Goal: Task Accomplishment & Management: Complete application form

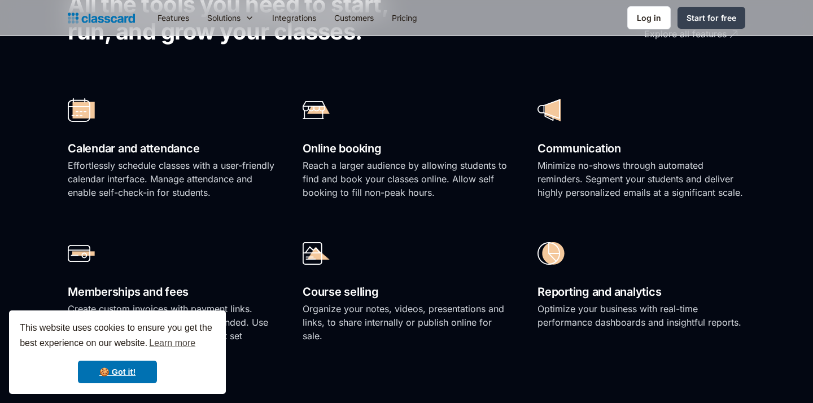
scroll to position [764, 0]
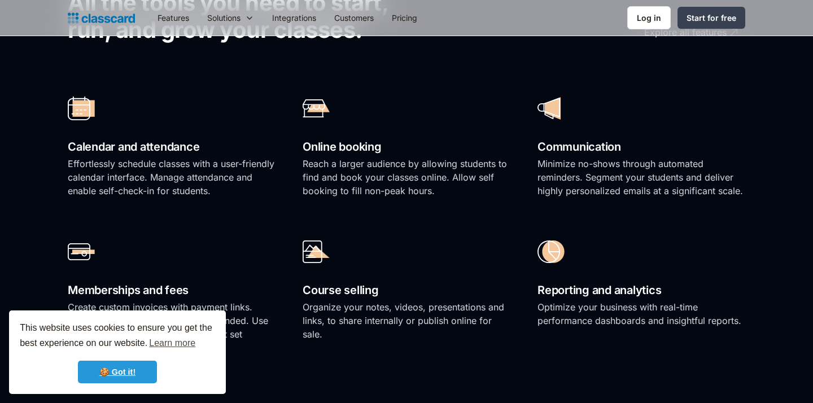
click at [134, 375] on link "🍪 Got it!" at bounding box center [117, 372] width 79 height 23
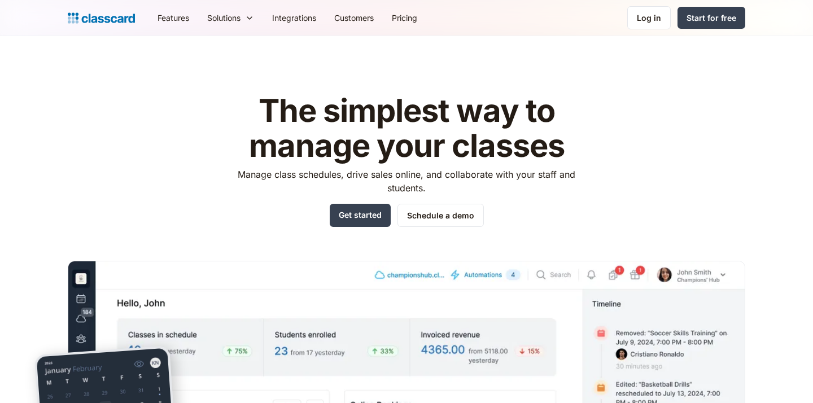
scroll to position [0, 0]
click at [456, 224] on link "Schedule a demo" at bounding box center [440, 215] width 86 height 23
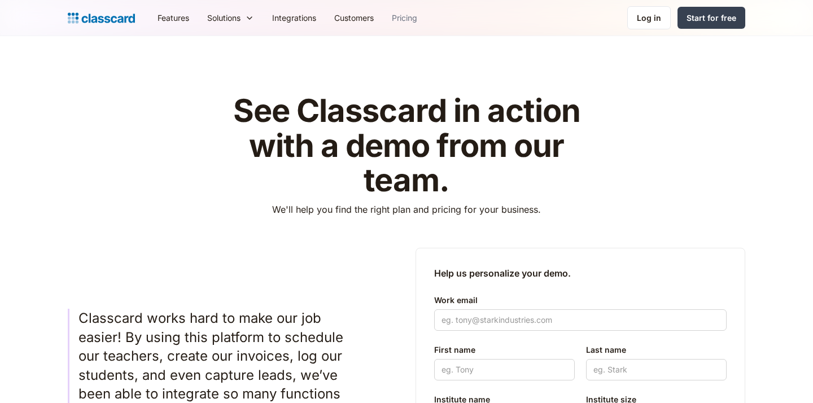
click at [402, 19] on link "Pricing" at bounding box center [404, 17] width 43 height 25
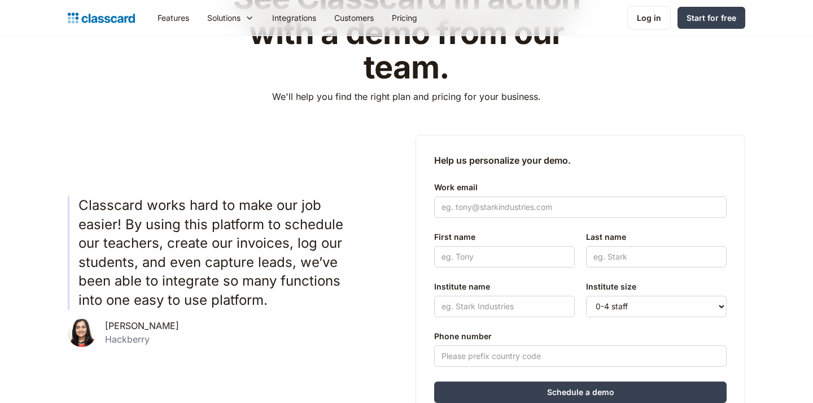
scroll to position [117, 0]
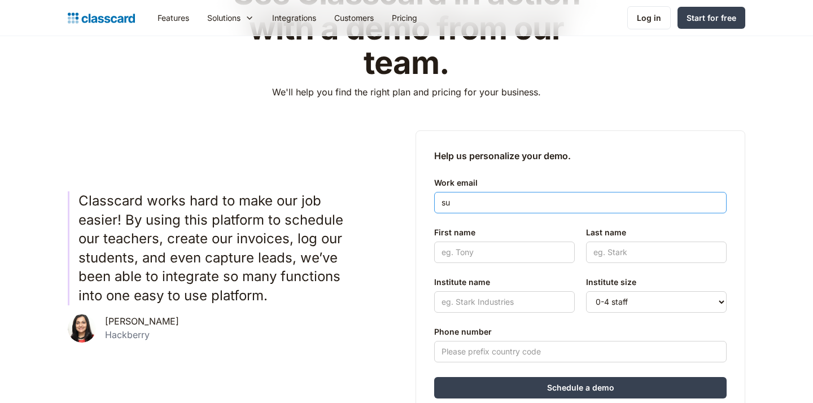
type input "s"
type input "support@speakup.com.tr"
type input "suleman"
type input "mamuda"
click at [551, 276] on label "Institute name" at bounding box center [504, 282] width 140 height 14
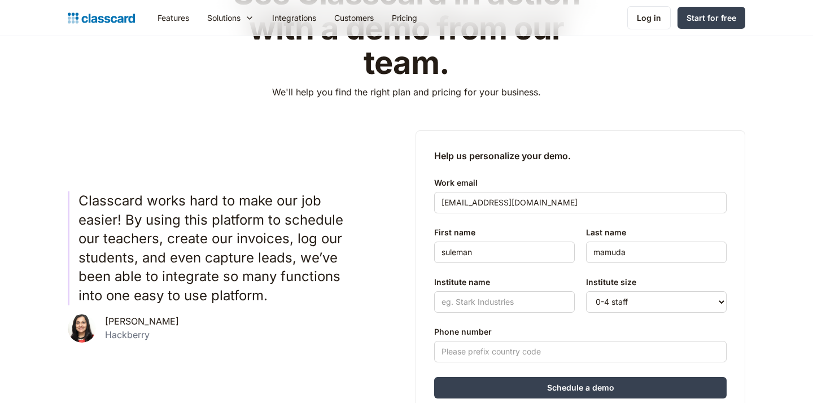
click at [551, 291] on input "Institute name" at bounding box center [504, 301] width 140 height 21
click at [534, 308] on input "Institute name" at bounding box center [504, 301] width 140 height 21
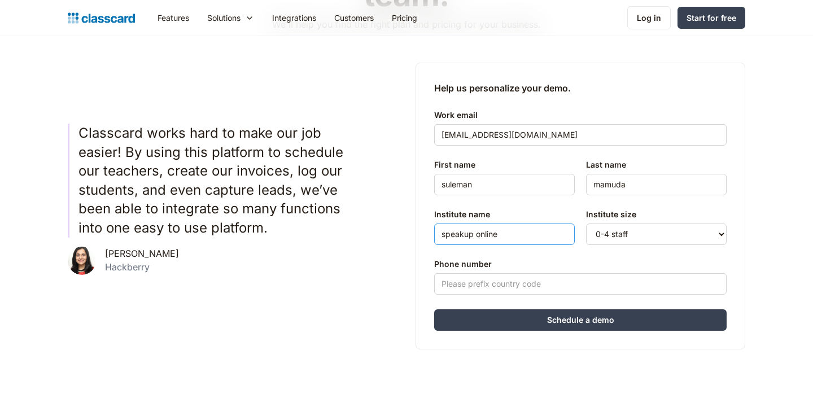
scroll to position [223, 0]
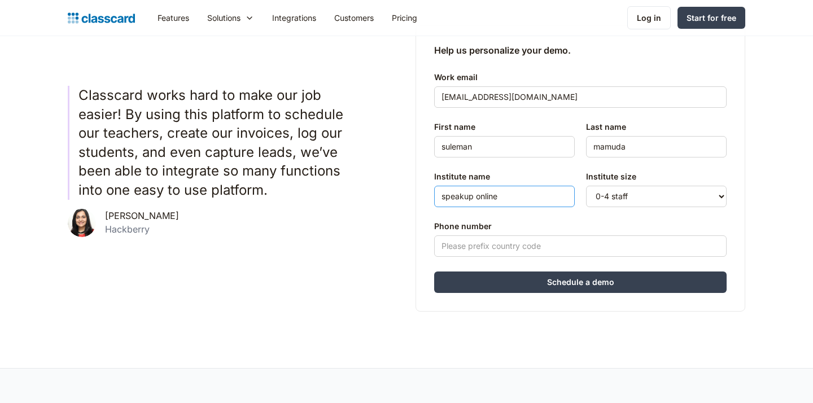
type input "speakup online"
select select "5-10"
type input "05363046764"
click at [585, 286] on input "Schedule a demo" at bounding box center [580, 281] width 292 height 21
type input "Hang in there..."
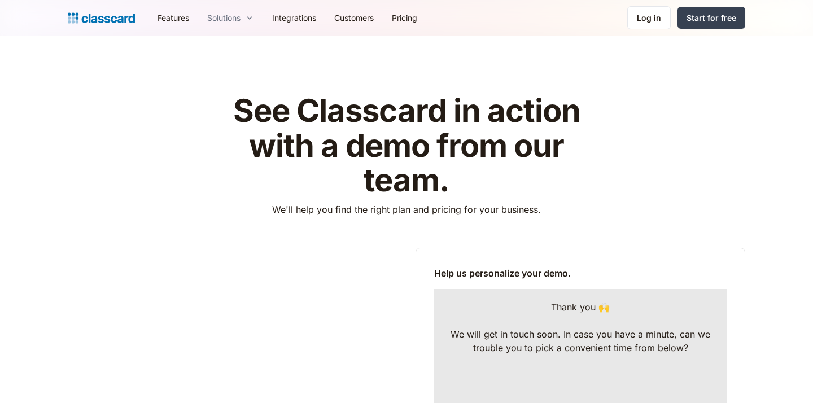
scroll to position [0, 0]
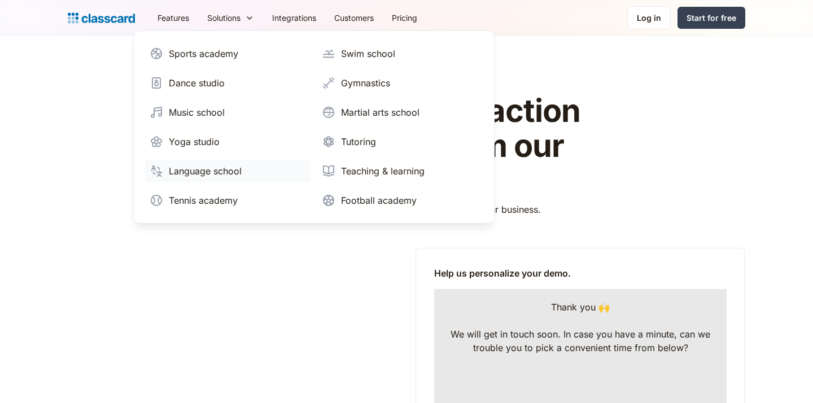
click at [219, 177] on div "Language school" at bounding box center [205, 171] width 73 height 14
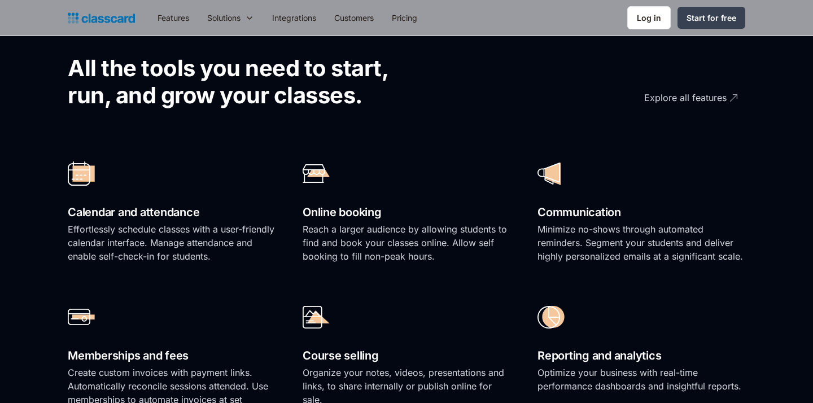
scroll to position [733, 0]
click at [730, 94] on link "Explore all features" at bounding box center [660, 98] width 158 height 31
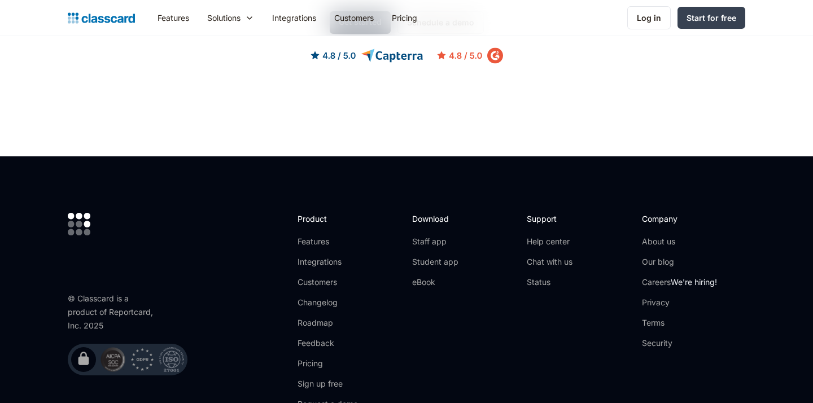
scroll to position [3325, 0]
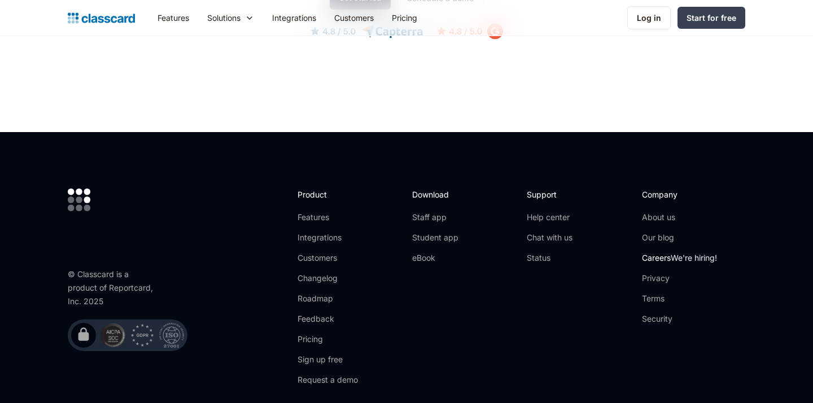
click at [695, 253] on span "We're hiring!" at bounding box center [693, 258] width 46 height 10
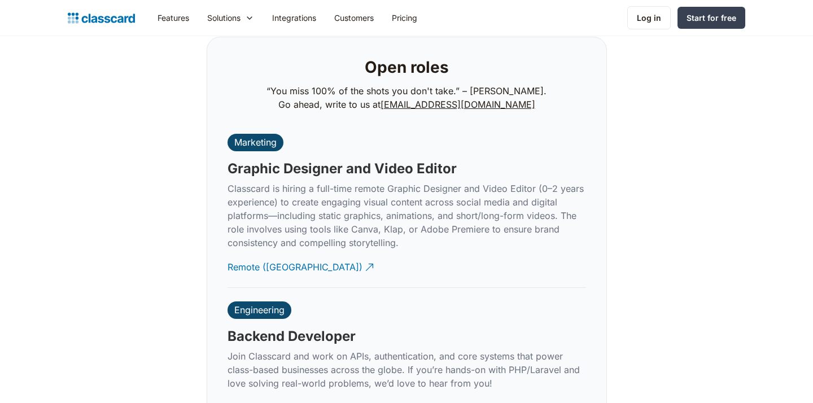
scroll to position [2510, 0]
